Goal: Transaction & Acquisition: Subscribe to service/newsletter

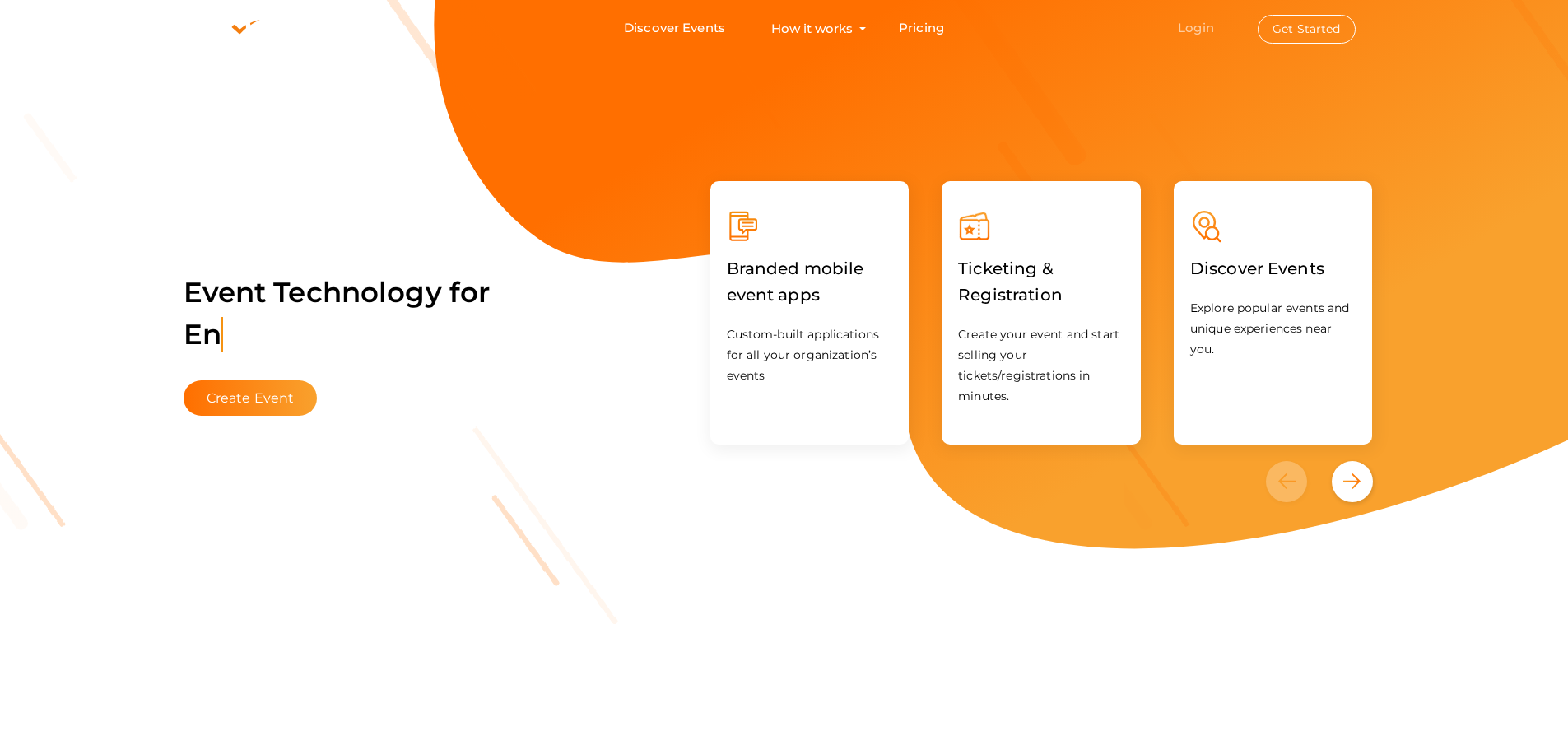
click at [1180, 23] on link "Login" at bounding box center [1196, 27] width 36 height 16
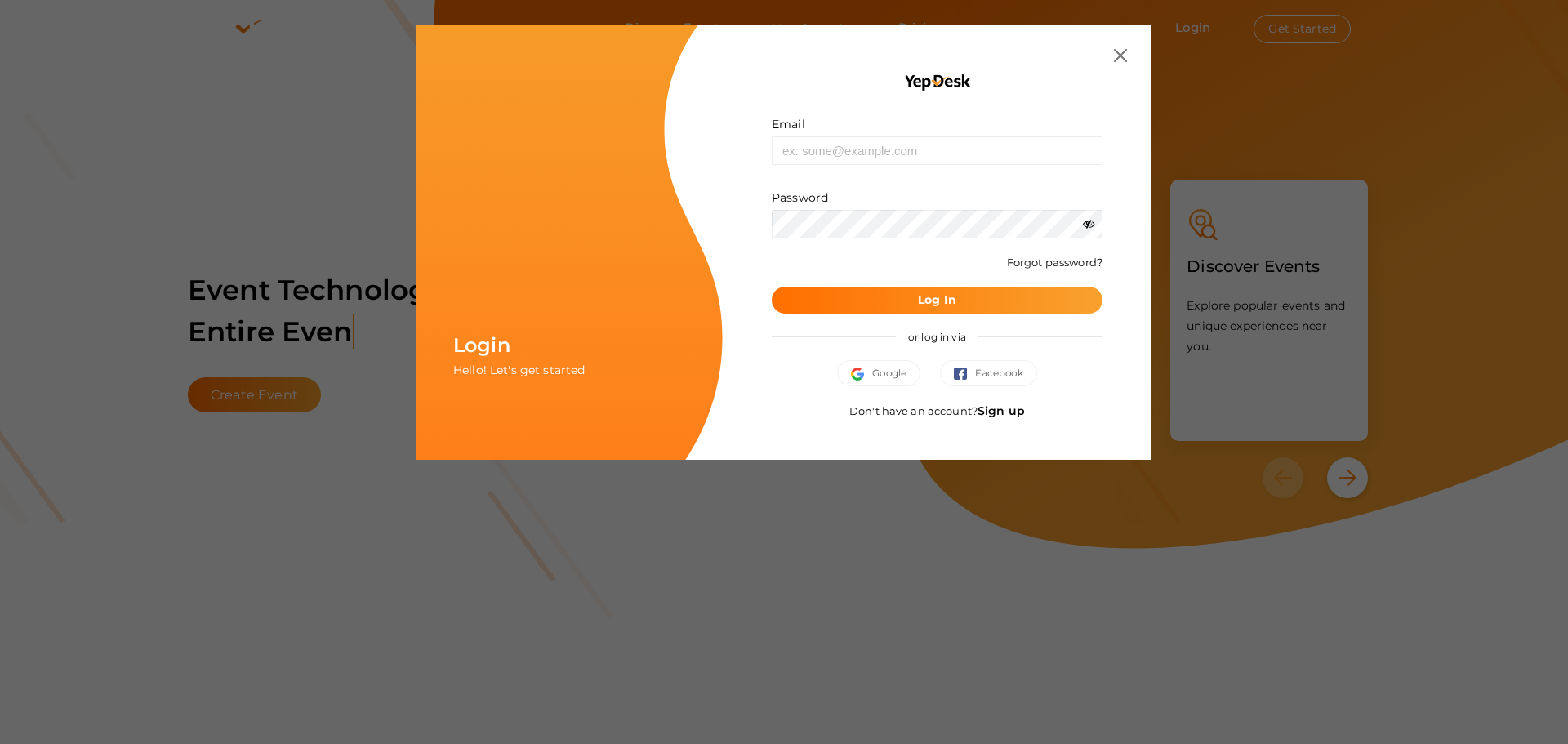
drag, startPoint x: 1000, startPoint y: 413, endPoint x: 997, endPoint y: 388, distance: 25.2
click at [1004, 413] on link "Sign up" at bounding box center [1001, 410] width 47 height 15
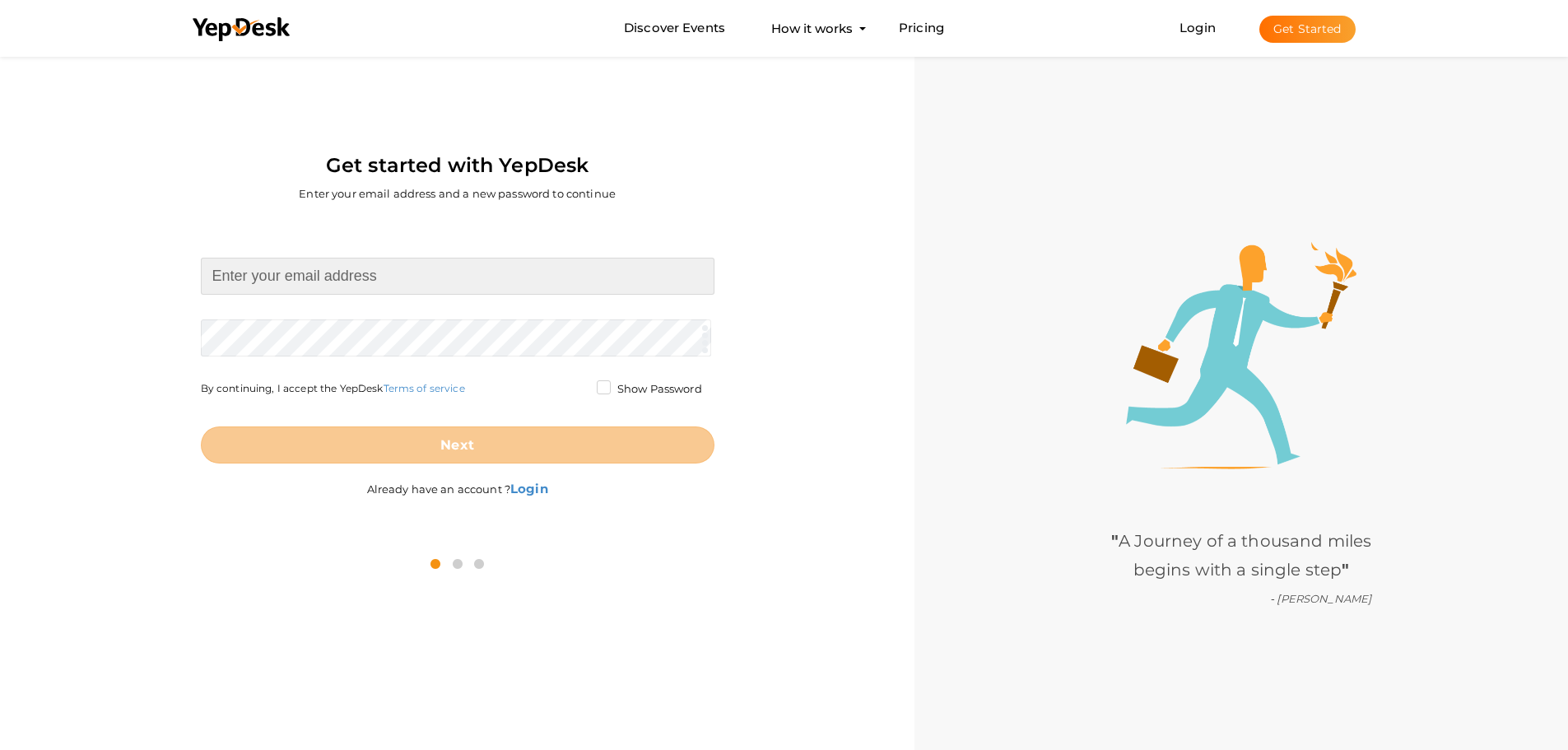
drag, startPoint x: 329, startPoint y: 275, endPoint x: 408, endPoint y: 288, distance: 80.1
click at [329, 275] on input at bounding box center [458, 276] width 514 height 37
click at [427, 264] on input at bounding box center [458, 276] width 514 height 37
paste input "[EMAIL_ADDRESS][DOMAIN_NAME]"
type input "[EMAIL_ADDRESS][DOMAIN_NAME]"
